Goal: Task Accomplishment & Management: Complete application form

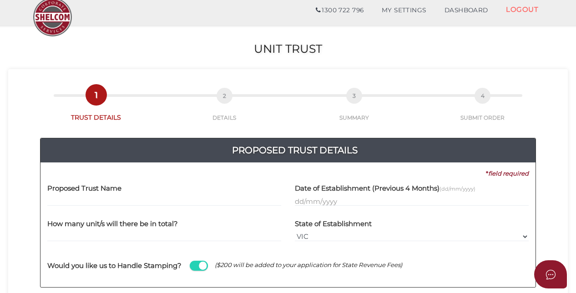
scroll to position [45, 0]
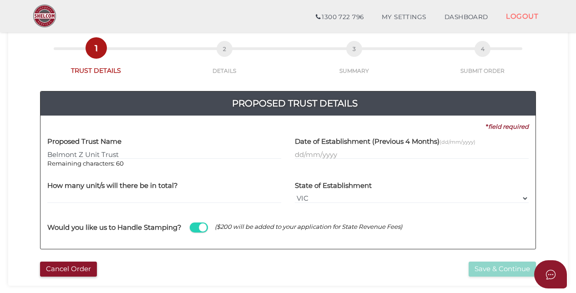
type input "Belmont Z Unit Trust"
click at [296, 154] on input "text" at bounding box center [412, 154] width 234 height 10
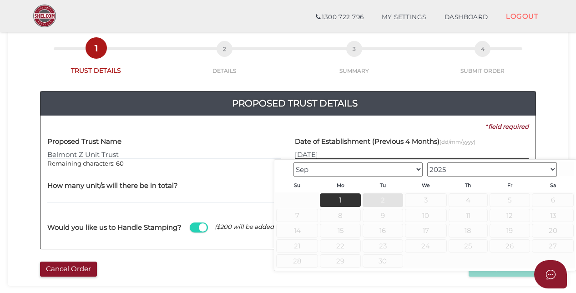
type input "02/09/2025"
click at [382, 198] on span "2" at bounding box center [382, 199] width 40 height 13
click at [378, 196] on span "2" at bounding box center [382, 199] width 40 height 13
click at [339, 153] on input "text" at bounding box center [412, 154] width 234 height 10
type input "9"
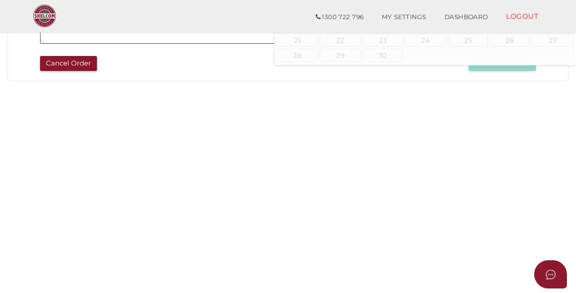
scroll to position [273, 0]
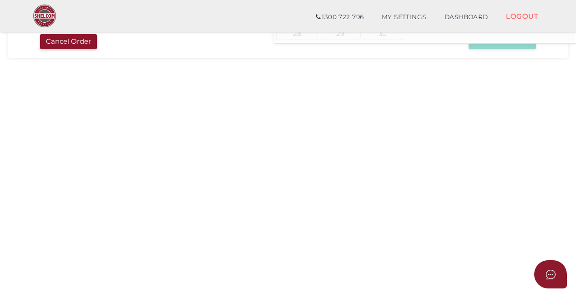
type input "02/09/2025"
click at [143, 161] on section "Unit Trust 7af8e47373a8603f1d81102a57ae0725 1 TRUST DETAILS 2 DETAILS 3 SUMMARY…" at bounding box center [288, 33] width 576 height 565
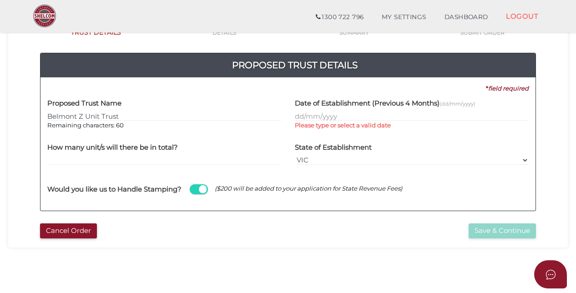
scroll to position [45, 0]
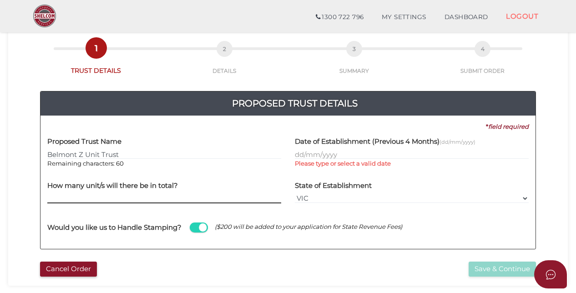
click at [117, 198] on input "text" at bounding box center [164, 198] width 234 height 10
type input "100"
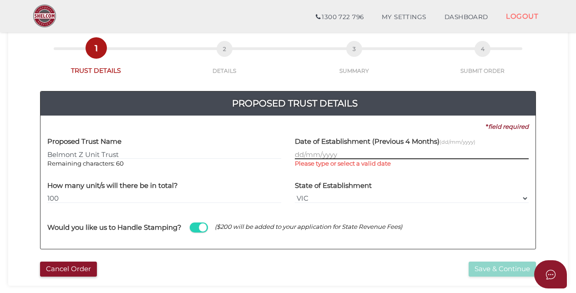
click at [299, 153] on input "text" at bounding box center [412, 154] width 234 height 10
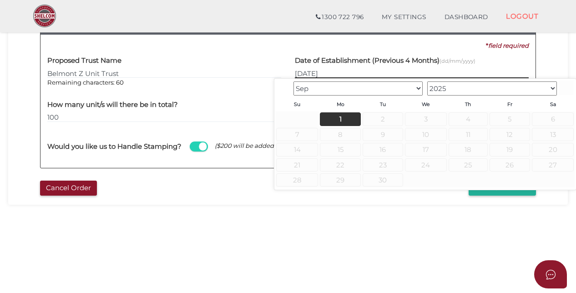
scroll to position [136, 0]
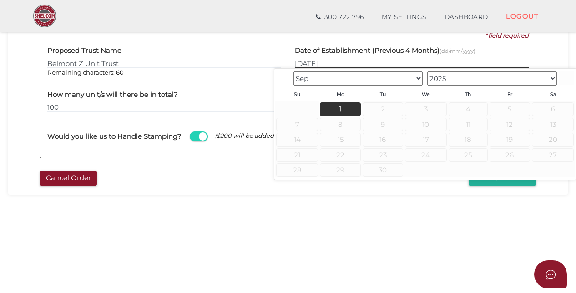
type input "[DATE]"
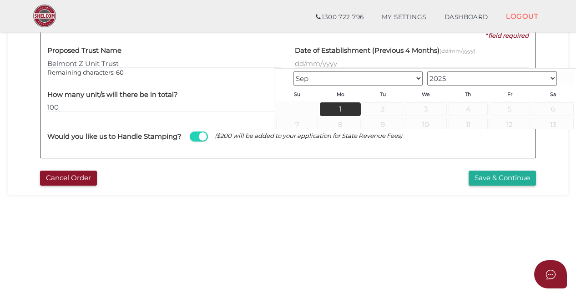
click at [358, 216] on section "Unit Trust 7af8e47373a8603f1d81102a57ae0725 1 TRUST DETAILS 2 DETAILS 3 SUMMARY…" at bounding box center [288, 170] width 576 height 565
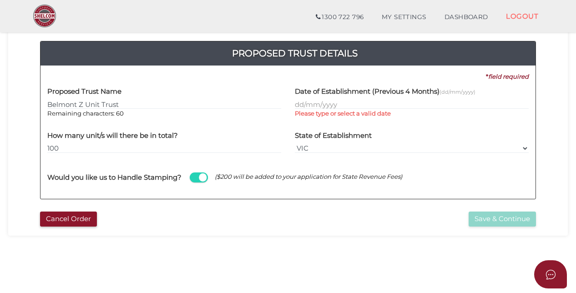
scroll to position [45, 0]
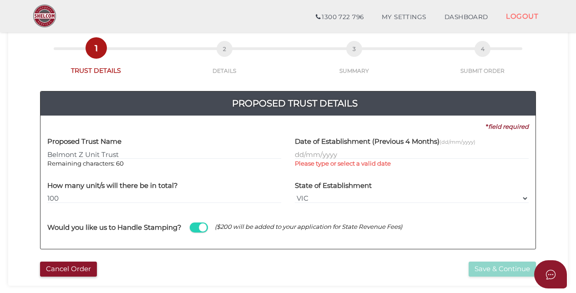
click at [293, 154] on div "Date of Establishment (Previous 4 Months) (dd/mm/yyyy) Please type or select a …" at bounding box center [411, 153] width 247 height 44
click at [300, 151] on input "text" at bounding box center [412, 154] width 234 height 10
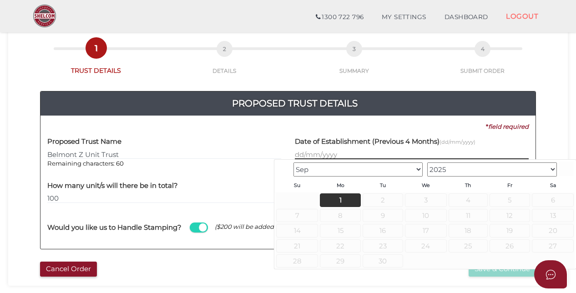
click at [300, 151] on input "text" at bounding box center [412, 154] width 234 height 10
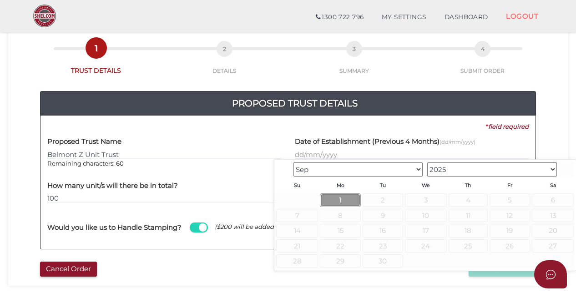
click at [342, 201] on link "1" at bounding box center [340, 199] width 40 height 13
type input "[DATE]"
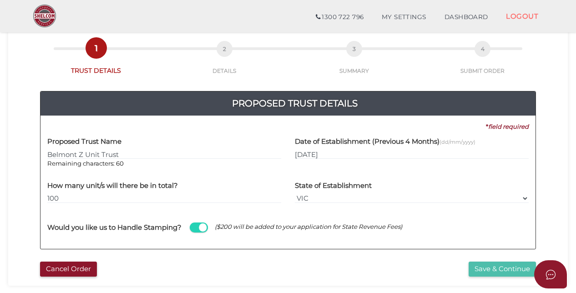
click at [489, 268] on button "Save & Continue" at bounding box center [501, 269] width 67 height 15
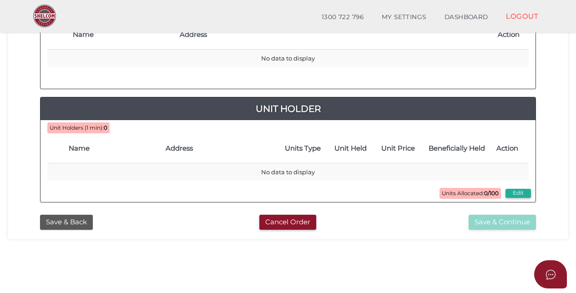
scroll to position [91, 0]
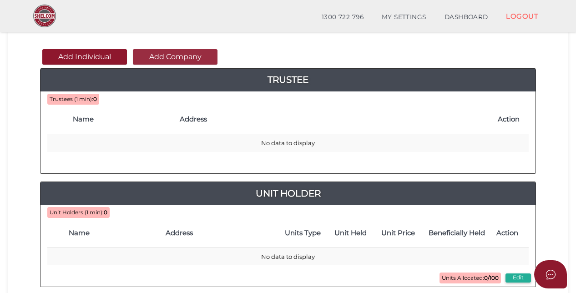
click at [168, 58] on button "Add Company" at bounding box center [175, 56] width 85 height 15
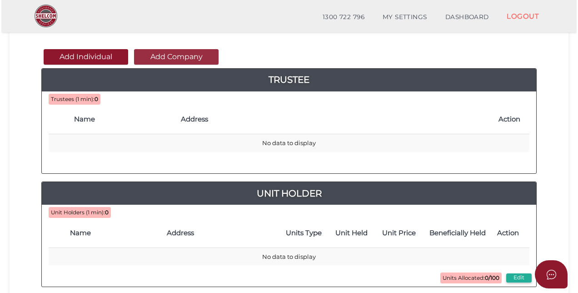
scroll to position [0, 0]
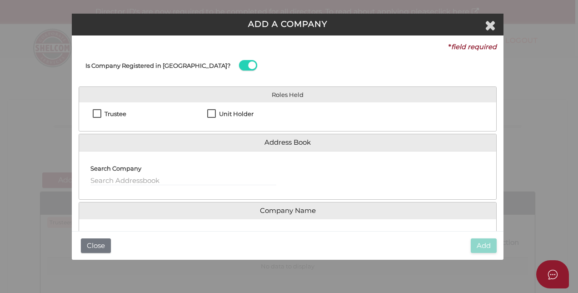
click at [98, 114] on label "Trustee" at bounding box center [110, 116] width 34 height 11
checkbox input "true"
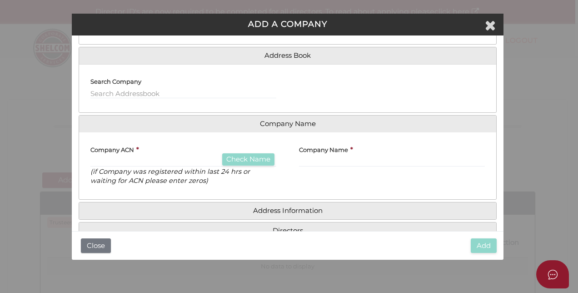
scroll to position [91, 0]
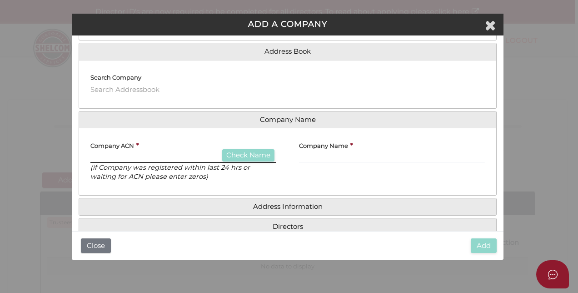
click at [104, 159] on input "text" at bounding box center [184, 158] width 186 height 10
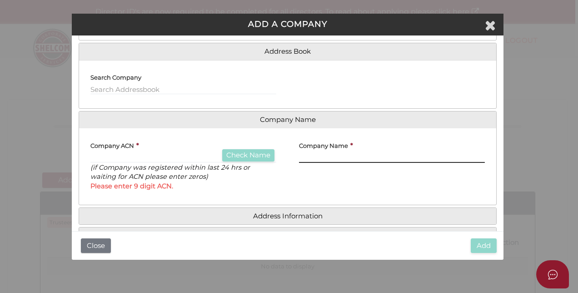
click at [303, 153] on input "text" at bounding box center [392, 158] width 186 height 10
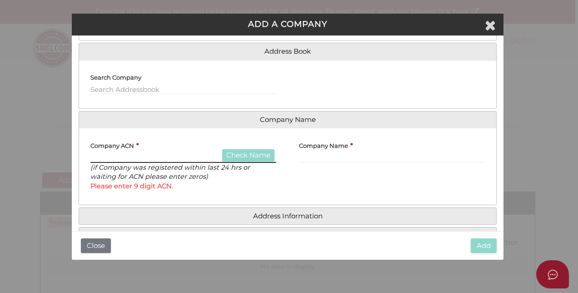
click at [136, 155] on input "text" at bounding box center [184, 158] width 186 height 10
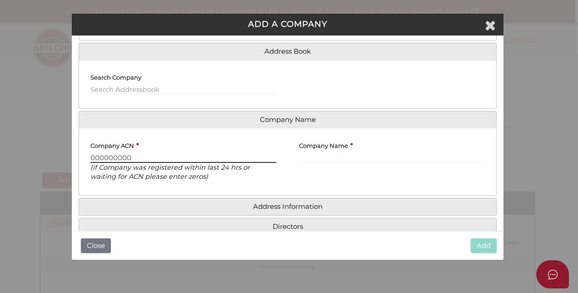
type input "000000000"
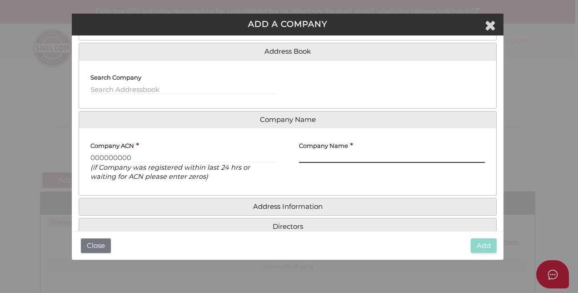
click at [316, 156] on input "text" at bounding box center [392, 158] width 186 height 10
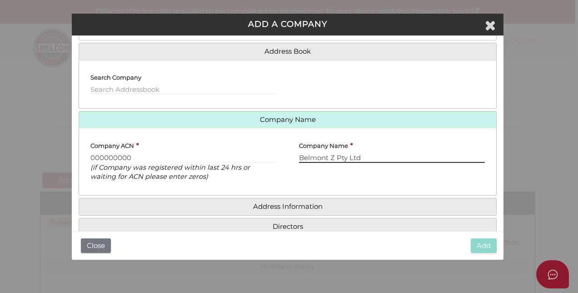
type input "Belmont Z Pty Ltd"
click at [312, 198] on div "Address Information Search Address Floor, Office, Building Street Number and St…" at bounding box center [288, 207] width 418 height 18
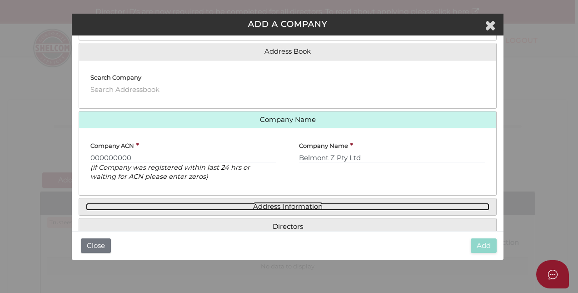
click at [313, 208] on link "Address Information" at bounding box center [288, 207] width 404 height 8
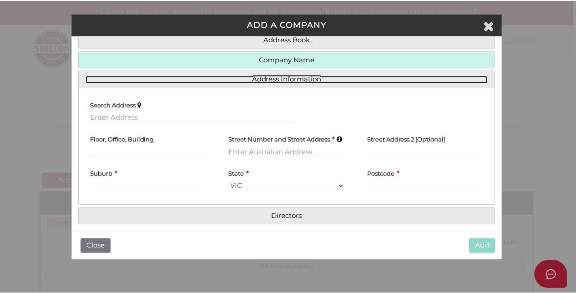
scroll to position [110, 0]
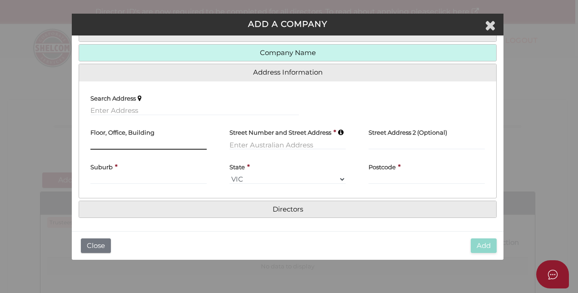
click at [129, 142] on input "text" at bounding box center [149, 145] width 116 height 10
type input "Level 10"
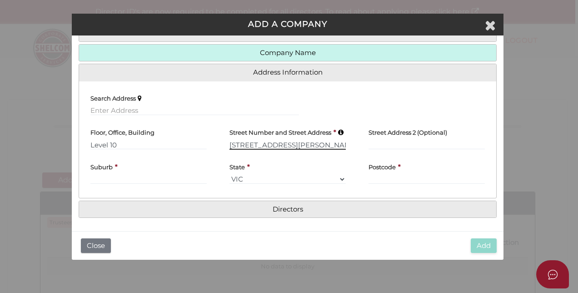
type input "530 Collins Street"
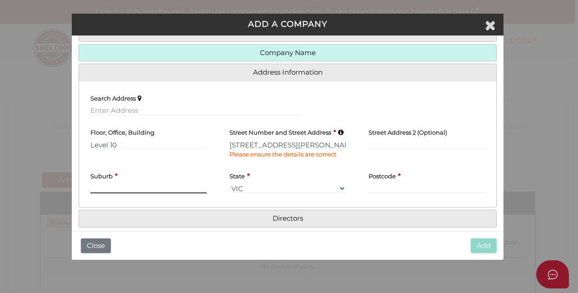
click at [114, 180] on div "Suburb *" at bounding box center [149, 179] width 116 height 27
type input "Melbourne"
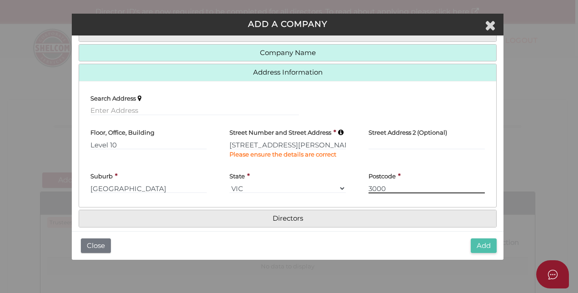
type input "3000"
click at [493, 244] on button "Add" at bounding box center [484, 245] width 26 height 15
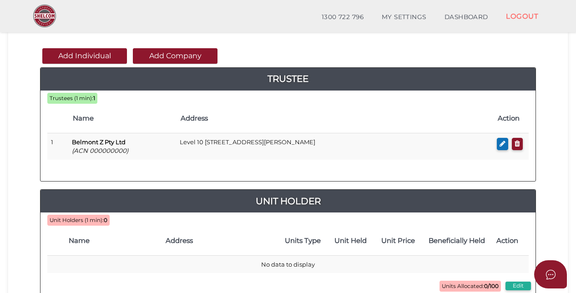
scroll to position [45, 0]
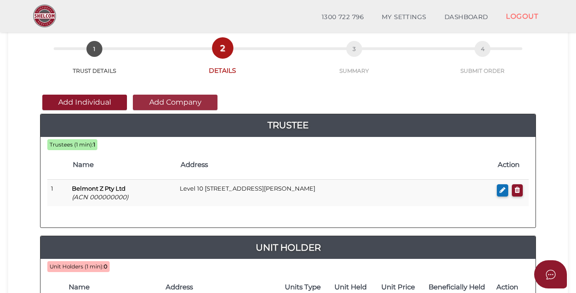
click at [163, 102] on button "Add Company" at bounding box center [175, 102] width 85 height 15
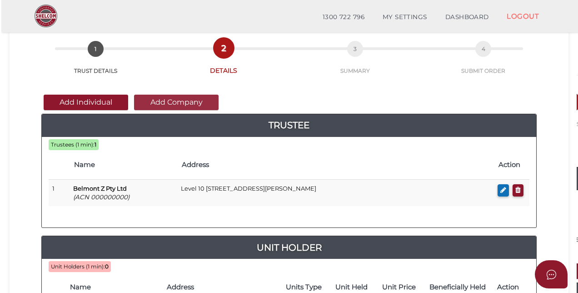
scroll to position [0, 0]
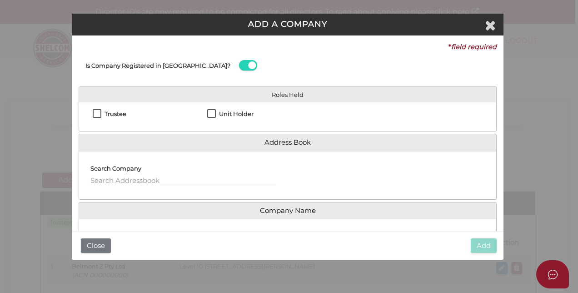
click at [215, 114] on label "Unit Holder" at bounding box center [230, 116] width 46 height 11
checkbox input "true"
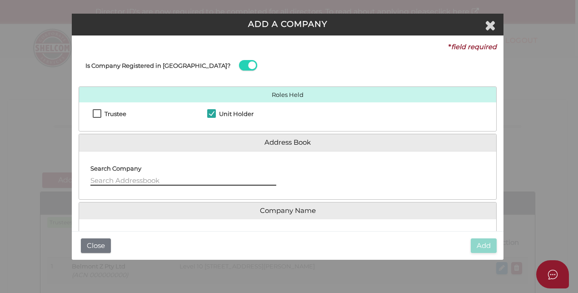
drag, startPoint x: 162, startPoint y: 177, endPoint x: 156, endPoint y: 179, distance: 6.6
click at [162, 177] on input "text" at bounding box center [184, 181] width 186 height 10
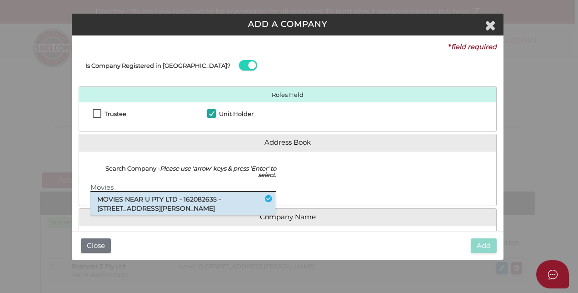
type input "Movies"
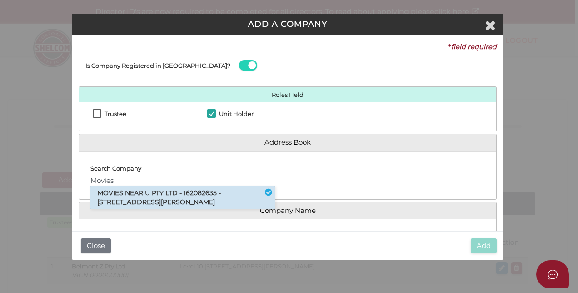
click at [171, 202] on li "MOVIES NEAR U PTY LTD - 162082635 - 530 Collins Street, Melbourne, VIC, 3000" at bounding box center [183, 197] width 185 height 23
type input "162082635"
type input "MOVIES NEAR U PTY LTD"
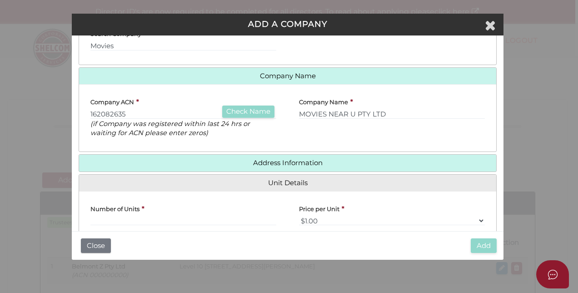
scroll to position [136, 0]
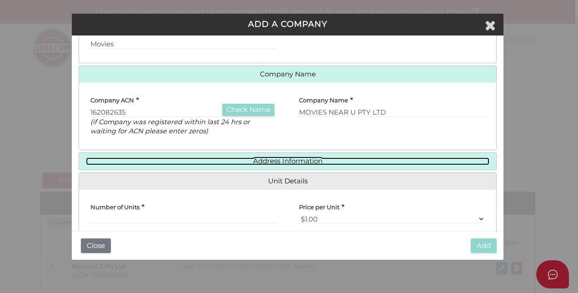
click at [307, 163] on link "Address Information" at bounding box center [288, 161] width 404 height 8
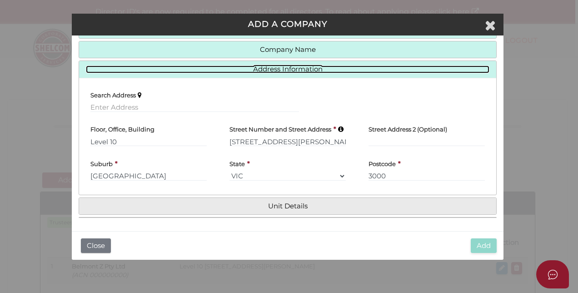
scroll to position [112, 0]
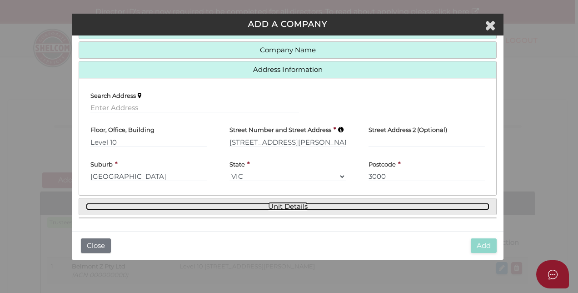
click at [297, 203] on link "Unit Details" at bounding box center [288, 207] width 404 height 8
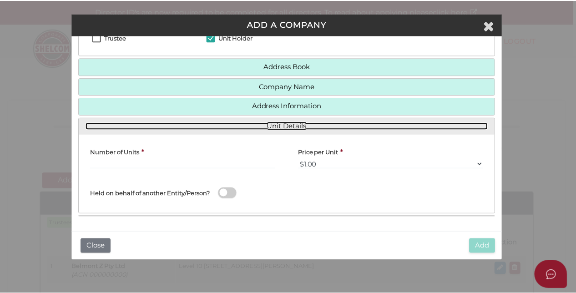
scroll to position [75, 0]
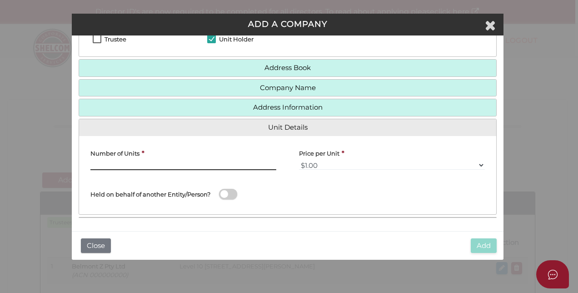
click at [184, 163] on input "text" at bounding box center [184, 165] width 186 height 10
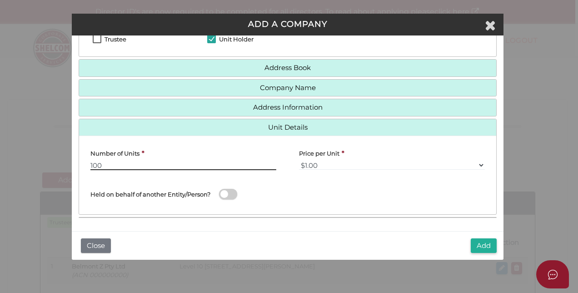
type input "100"
click at [231, 191] on span at bounding box center [228, 194] width 18 height 10
click at [0, 0] on input "checkbox" at bounding box center [0, 0] width 0 height 0
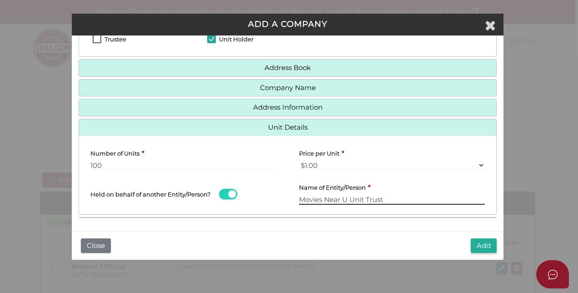
type input "Movies Near U Unit Trust"
click at [483, 243] on button "Add" at bounding box center [484, 245] width 26 height 15
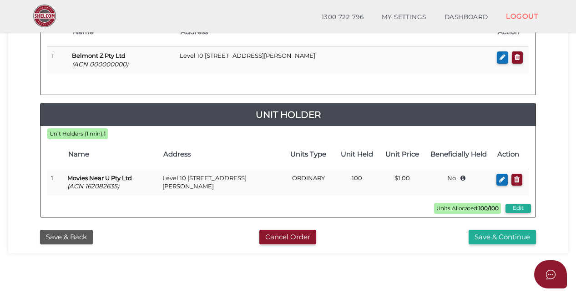
scroll to position [182, 0]
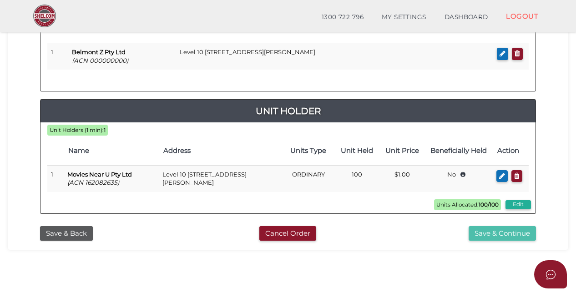
click at [502, 231] on button "Save & Continue" at bounding box center [501, 233] width 67 height 15
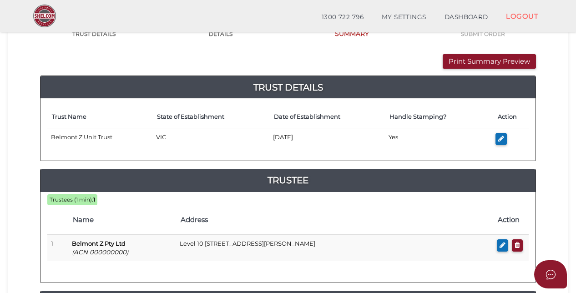
scroll to position [91, 0]
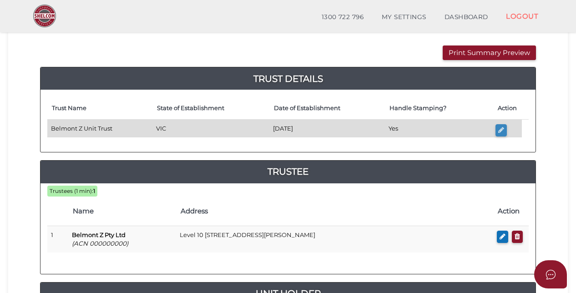
click at [504, 129] on button "button" at bounding box center [500, 130] width 11 height 12
type input "Belmont Z Unit Trust"
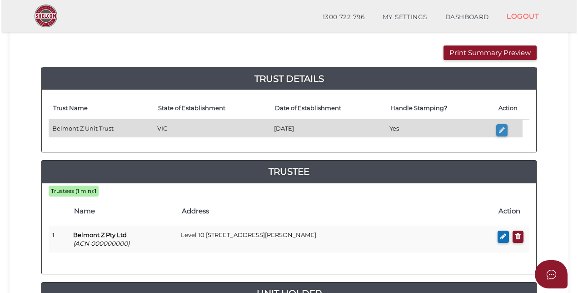
scroll to position [0, 0]
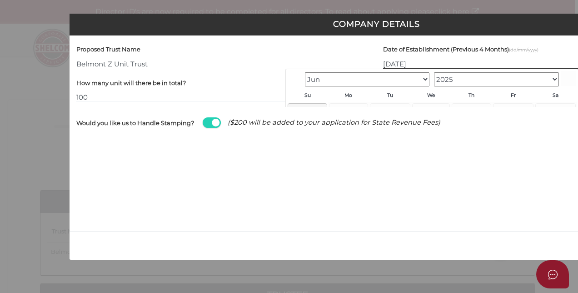
click at [390, 66] on input "[DATE]" at bounding box center [529, 64] width 293 height 10
type input "02/09/2025"
click at [309, 49] on div "Proposed Trust Name Belmont Z Unit Trust" at bounding box center [222, 55] width 293 height 26
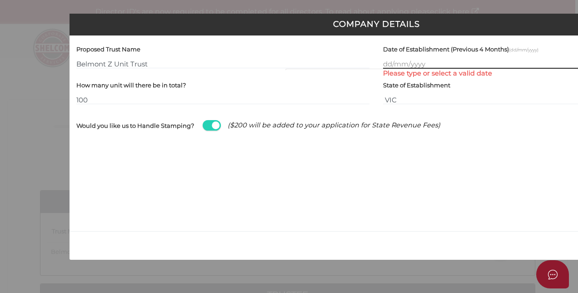
click at [389, 61] on input "text" at bounding box center [529, 64] width 293 height 10
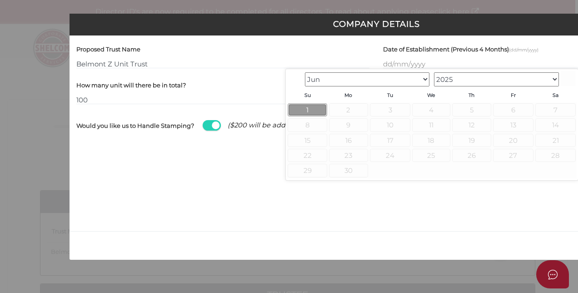
click at [315, 107] on link "1" at bounding box center [307, 109] width 39 height 13
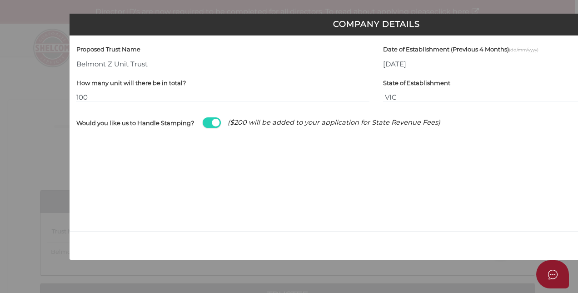
click at [404, 57] on div "Date of Establishment (Previous 4 Months) (dd/mm/yyyy) 01/06/2025" at bounding box center [529, 55] width 293 height 26
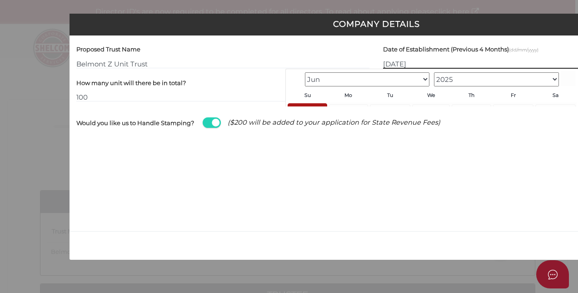
click at [399, 62] on input "01/06/2025" at bounding box center [529, 64] width 293 height 10
click at [401, 62] on input "01/06/2025" at bounding box center [529, 64] width 293 height 10
type input "01/09/2025"
click at [426, 79] on select "May Jun" at bounding box center [367, 79] width 125 height 14
click at [292, 70] on link "Prev" at bounding box center [294, 77] width 15 height 15
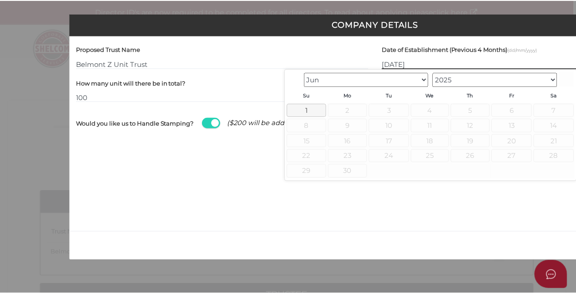
scroll to position [0, 98]
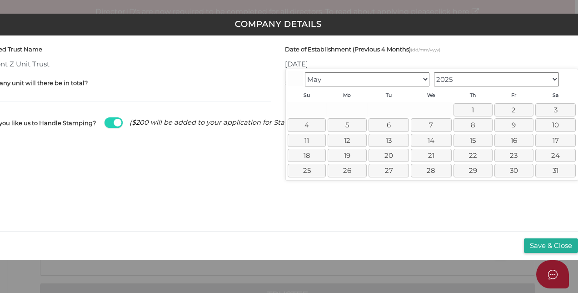
click at [426, 79] on select "May Jun" at bounding box center [367, 79] width 125 height 14
click at [267, 66] on input "Belmont Z Unit Trust" at bounding box center [124, 64] width 293 height 10
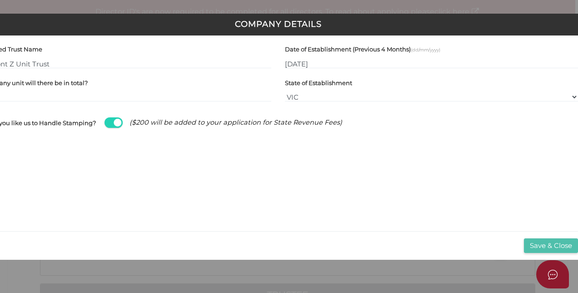
click at [538, 246] on button "Save & Close" at bounding box center [551, 245] width 54 height 15
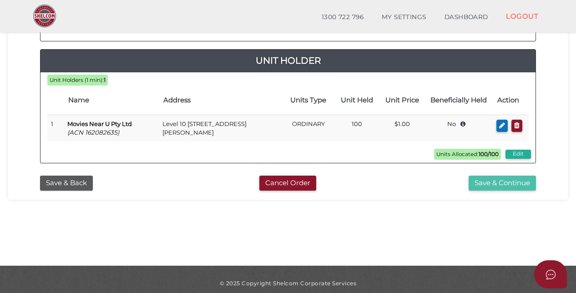
scroll to position [332, 0]
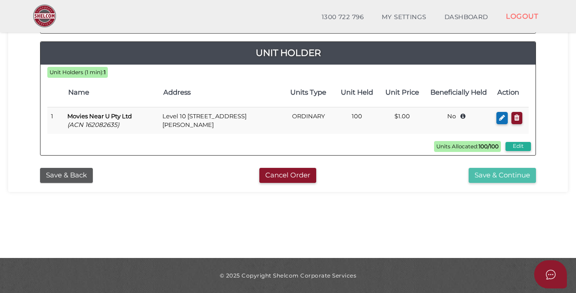
click at [503, 176] on button "Save & Continue" at bounding box center [501, 175] width 67 height 15
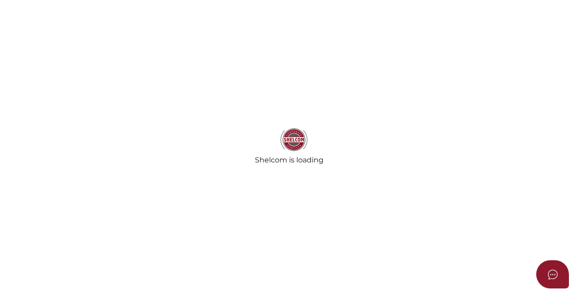
select select "Comb Binding"
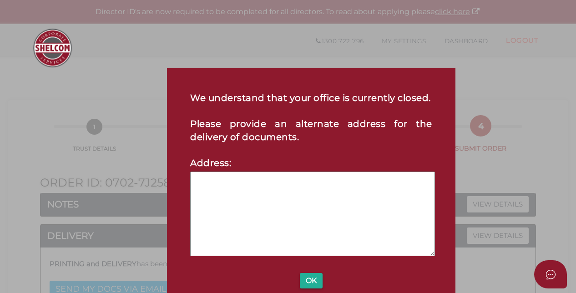
click at [283, 194] on textarea at bounding box center [312, 213] width 245 height 85
click at [260, 199] on textarea at bounding box center [312, 213] width 245 height 85
click at [263, 194] on textarea at bounding box center [312, 213] width 245 height 85
click at [285, 202] on textarea at bounding box center [312, 213] width 245 height 85
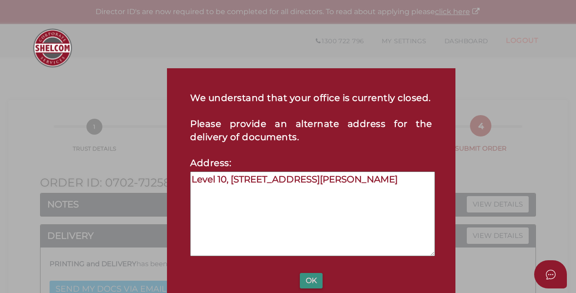
type textarea "Level 10, [STREET_ADDRESS][PERSON_NAME]"
click at [308, 277] on button "OK" at bounding box center [311, 280] width 23 height 15
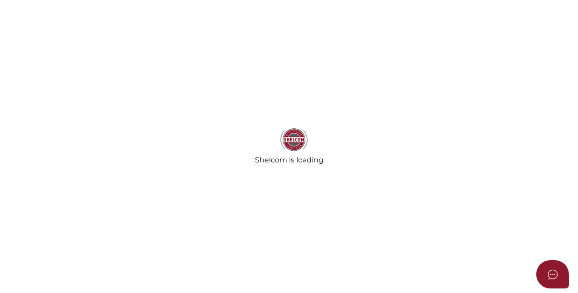
select select "Comb Binding"
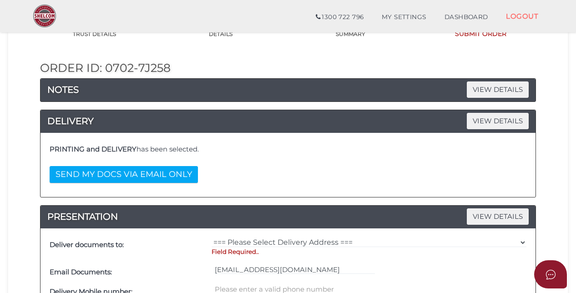
scroll to position [91, 0]
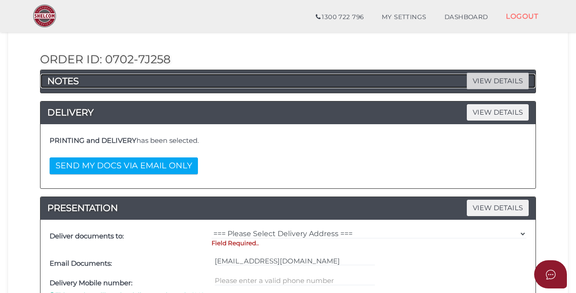
click at [502, 82] on span "VIEW DETAILS" at bounding box center [498, 81] width 62 height 16
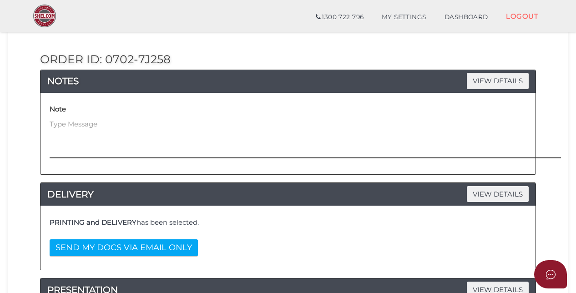
click at [73, 126] on textarea at bounding box center [356, 138] width 613 height 39
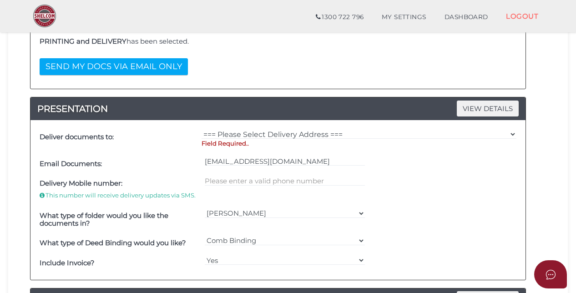
scroll to position [273, 0]
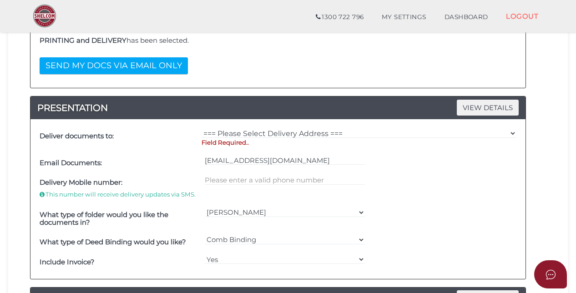
type textarea "Please note, you cannot select a date for the trust. I have put [DATE] but the …"
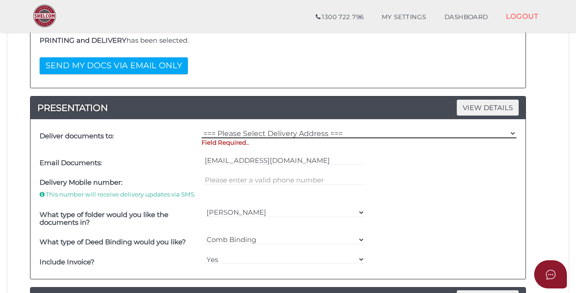
click at [254, 134] on select "=== Please Select Delivery Address === (User Address - [PERSON_NAME]) Level [GE…" at bounding box center [358, 133] width 315 height 10
select select "0"
click at [201, 128] on select "=== Please Select Delivery Address === (User Address - [PERSON_NAME]) Level [GE…" at bounding box center [358, 133] width 315 height 10
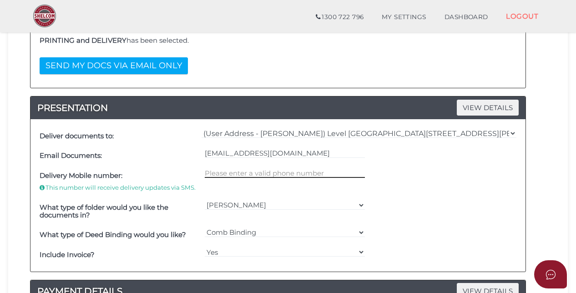
click at [262, 171] on input "text" at bounding box center [285, 173] width 161 height 10
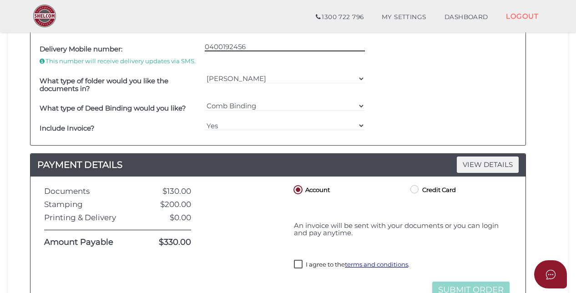
scroll to position [455, 0]
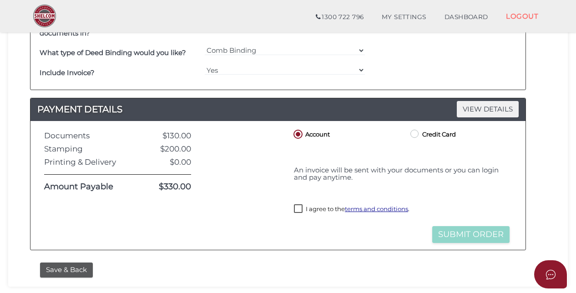
type input "0400192456"
click at [299, 206] on label "I agree to the terms and conditions ." at bounding box center [352, 209] width 116 height 11
checkbox input "true"
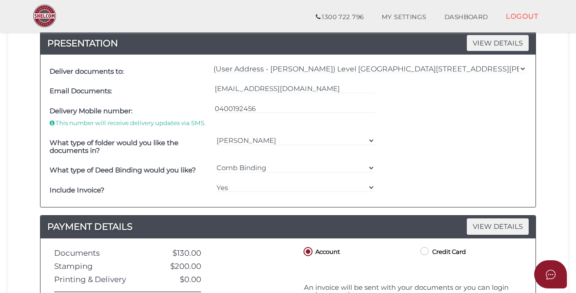
scroll to position [409, 0]
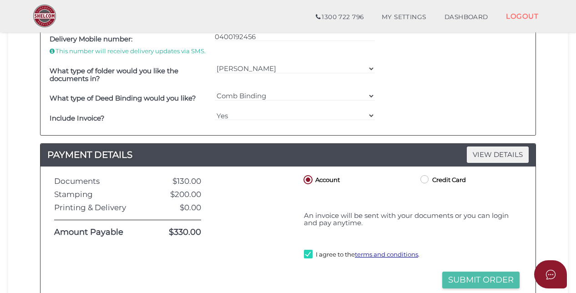
click at [480, 277] on button "Submit Order" at bounding box center [480, 280] width 77 height 17
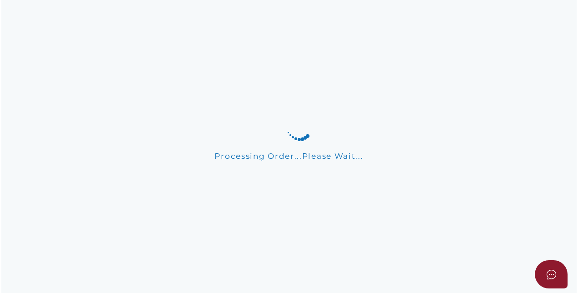
scroll to position [0, 0]
